Goal: Transaction & Acquisition: Purchase product/service

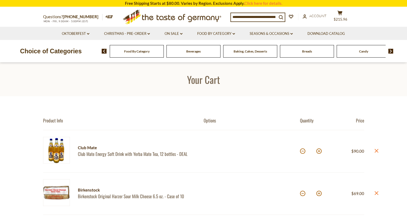
scroll to position [54, 0]
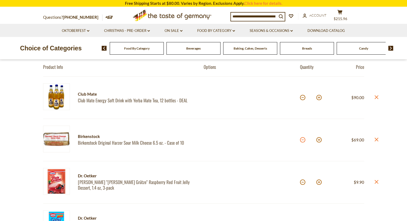
click at [303, 139] on button at bounding box center [302, 139] width 5 height 5
type input "*"
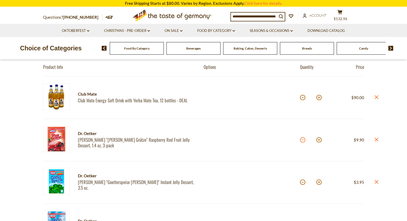
click at [303, 139] on button at bounding box center [302, 139] width 5 height 5
type input "*"
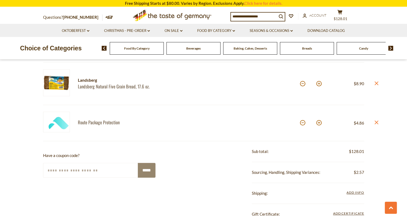
scroll to position [375, 0]
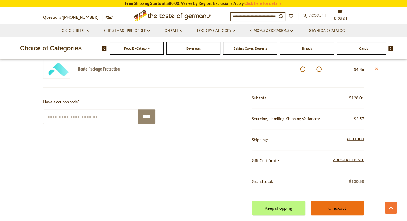
click at [335, 204] on link "Checkout" at bounding box center [338, 208] width 54 height 15
